Goal: Transaction & Acquisition: Obtain resource

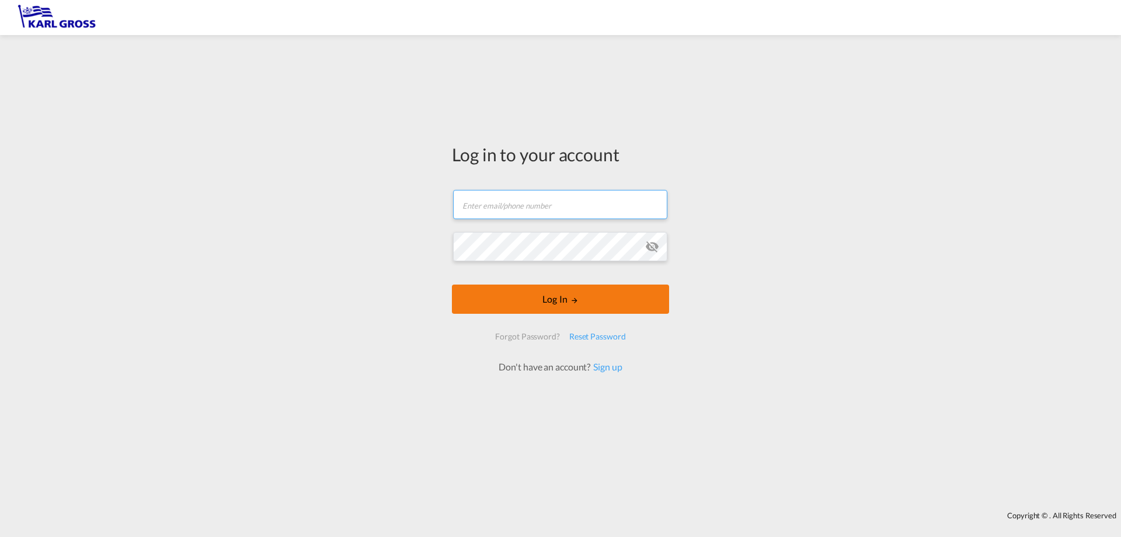
type input "[EMAIL_ADDRESS][DOMAIN_NAME]"
click at [580, 291] on button "Log In" at bounding box center [560, 298] width 217 height 29
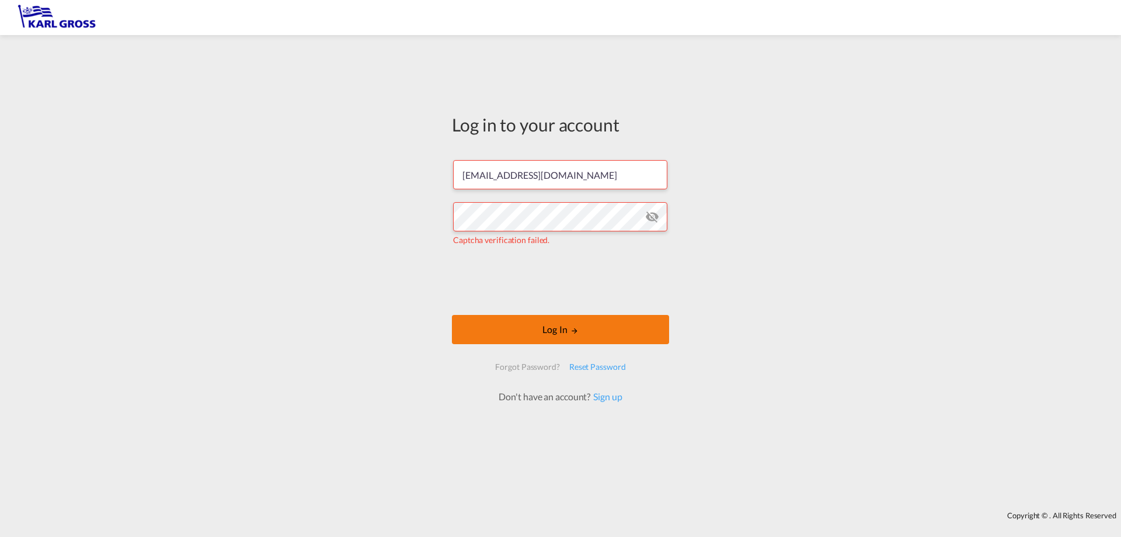
click at [546, 322] on button "Log In" at bounding box center [560, 329] width 217 height 29
